Goal: Register for event/course

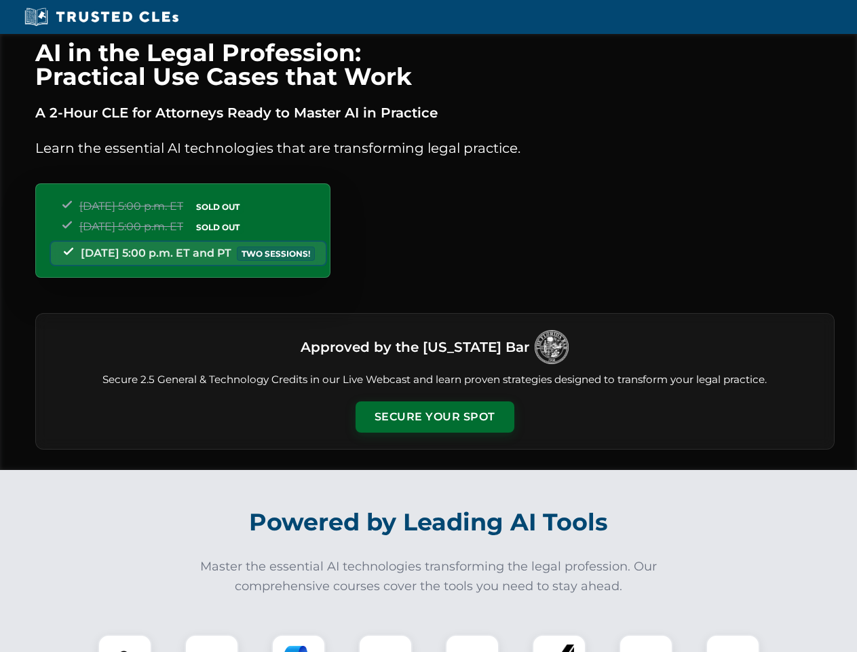
click at [434, 417] on button "Secure Your Spot" at bounding box center [435, 416] width 159 height 31
click at [125, 643] on img at bounding box center [124, 660] width 39 height 39
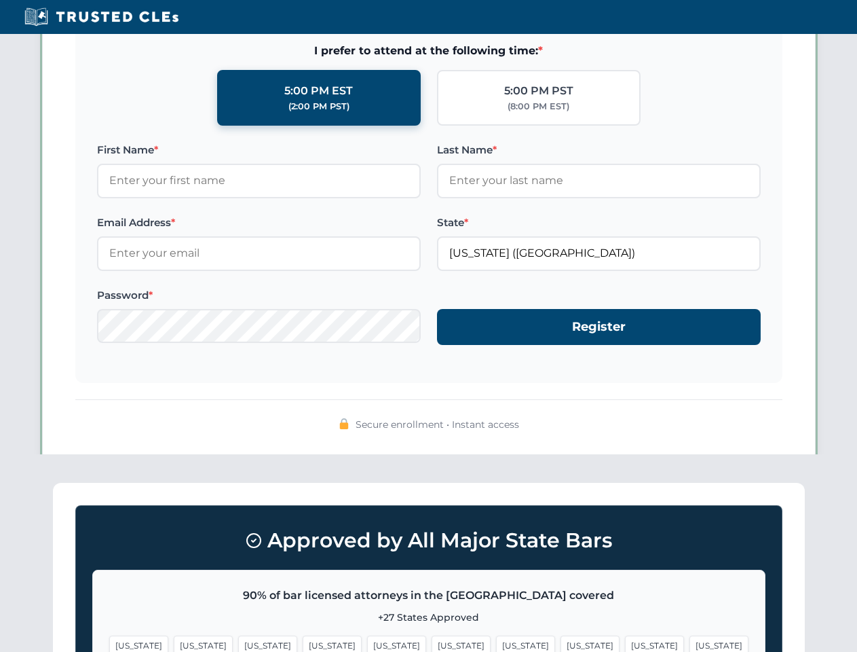
click at [496, 643] on span "[US_STATE]" at bounding box center [525, 645] width 59 height 20
click at [625, 643] on span "[US_STATE]" at bounding box center [654, 645] width 59 height 20
